Goal: Information Seeking & Learning: Check status

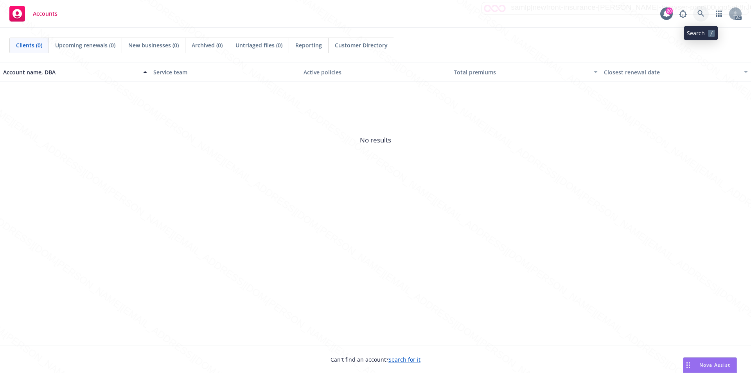
click at [700, 11] on icon at bounding box center [700, 13] width 7 height 7
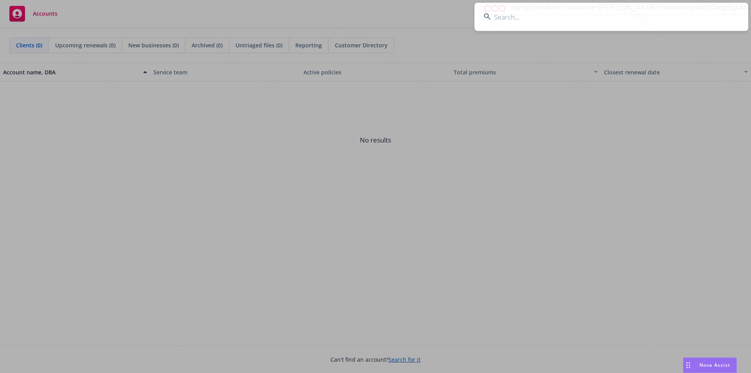
click at [530, 18] on input at bounding box center [611, 17] width 274 height 28
type input "[PERSON_NAME]"
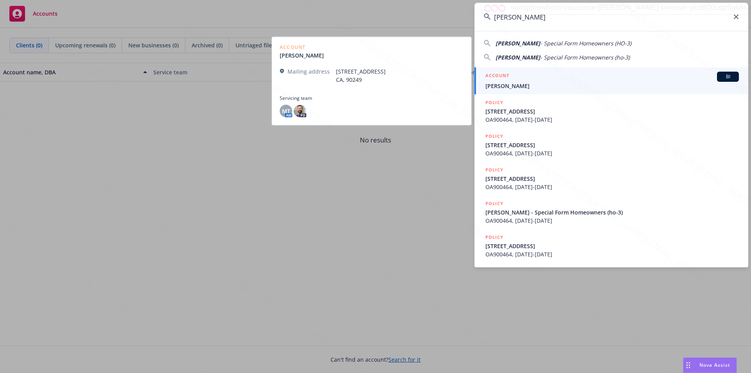
click at [509, 86] on span "[PERSON_NAME]" at bounding box center [611, 86] width 253 height 8
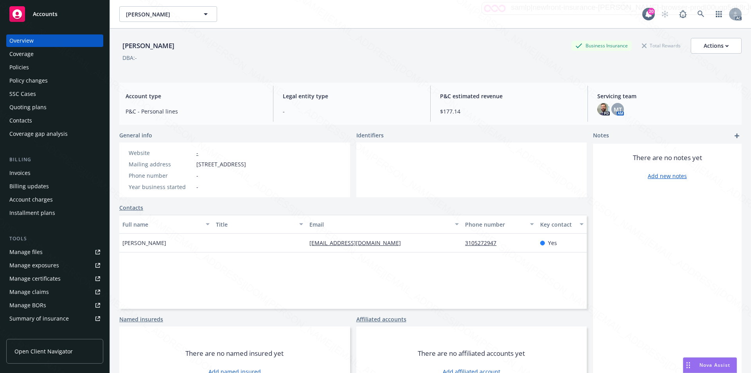
click at [22, 64] on div "Policies" at bounding box center [19, 67] width 20 height 13
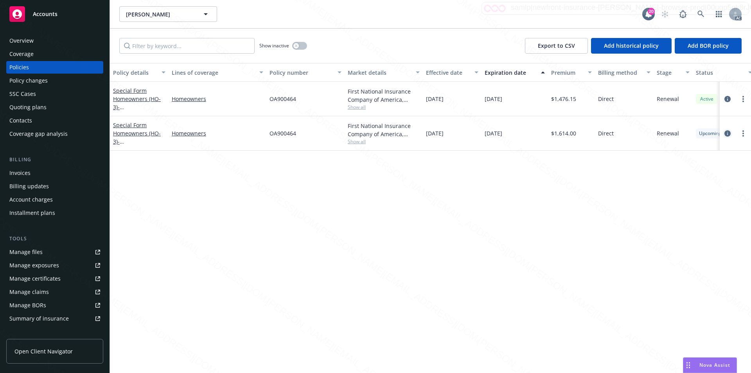
click at [726, 132] on icon "circleInformation" at bounding box center [727, 133] width 6 height 6
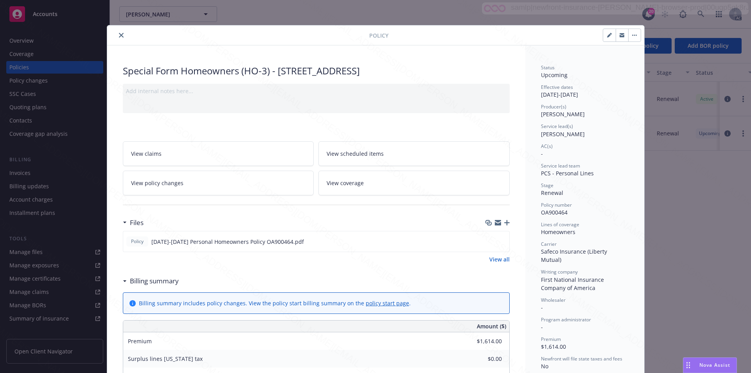
click at [370, 152] on span "View scheduled items" at bounding box center [354, 153] width 57 height 8
click at [381, 178] on link "View coverage" at bounding box center [413, 182] width 191 height 25
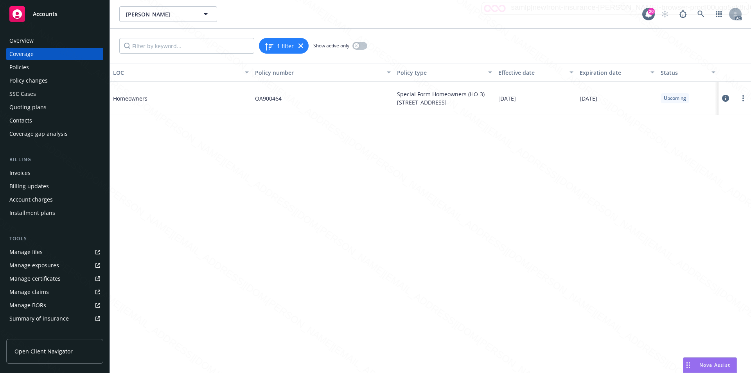
click at [724, 99] on icon at bounding box center [725, 98] width 7 height 7
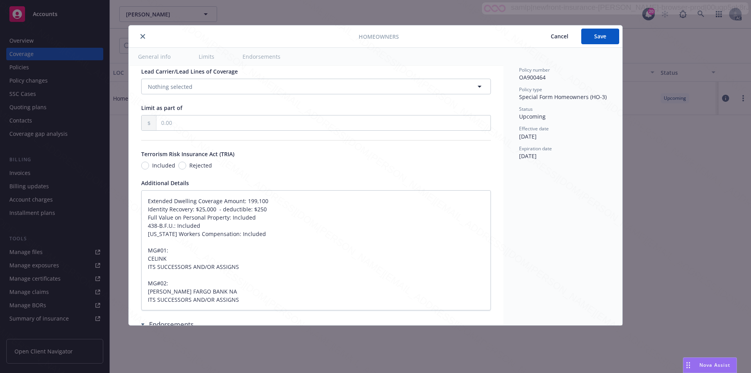
type textarea "x"
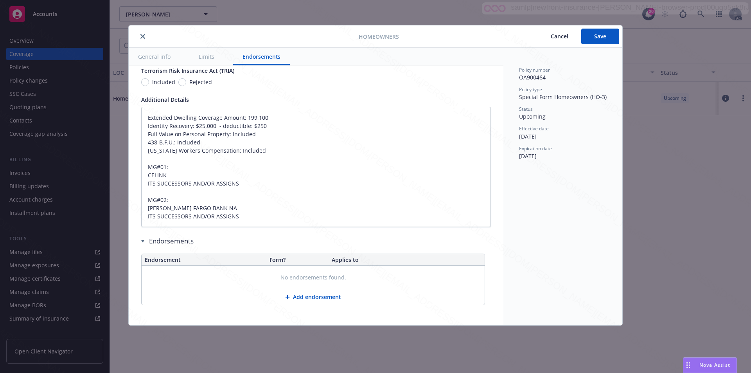
scroll to position [507, 0]
click at [143, 36] on icon "close" at bounding box center [142, 36] width 5 height 5
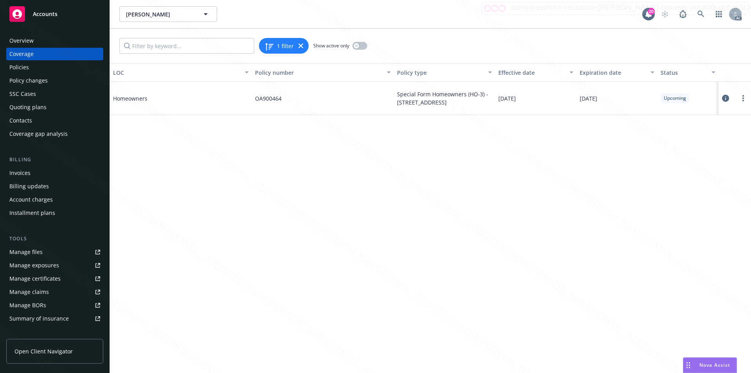
click at [39, 16] on span "Accounts" at bounding box center [45, 14] width 25 height 6
